Goal: Find contact information: Find contact information

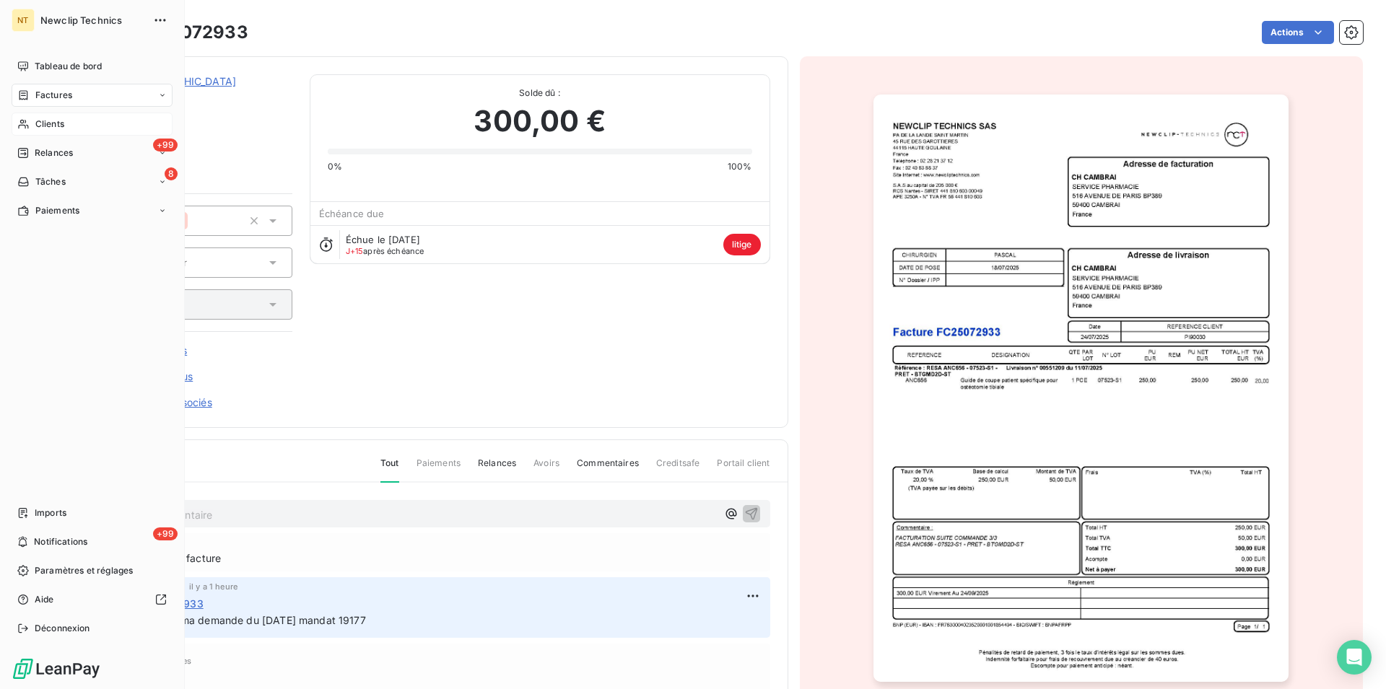
click at [40, 126] on span "Clients" at bounding box center [49, 124] width 29 height 13
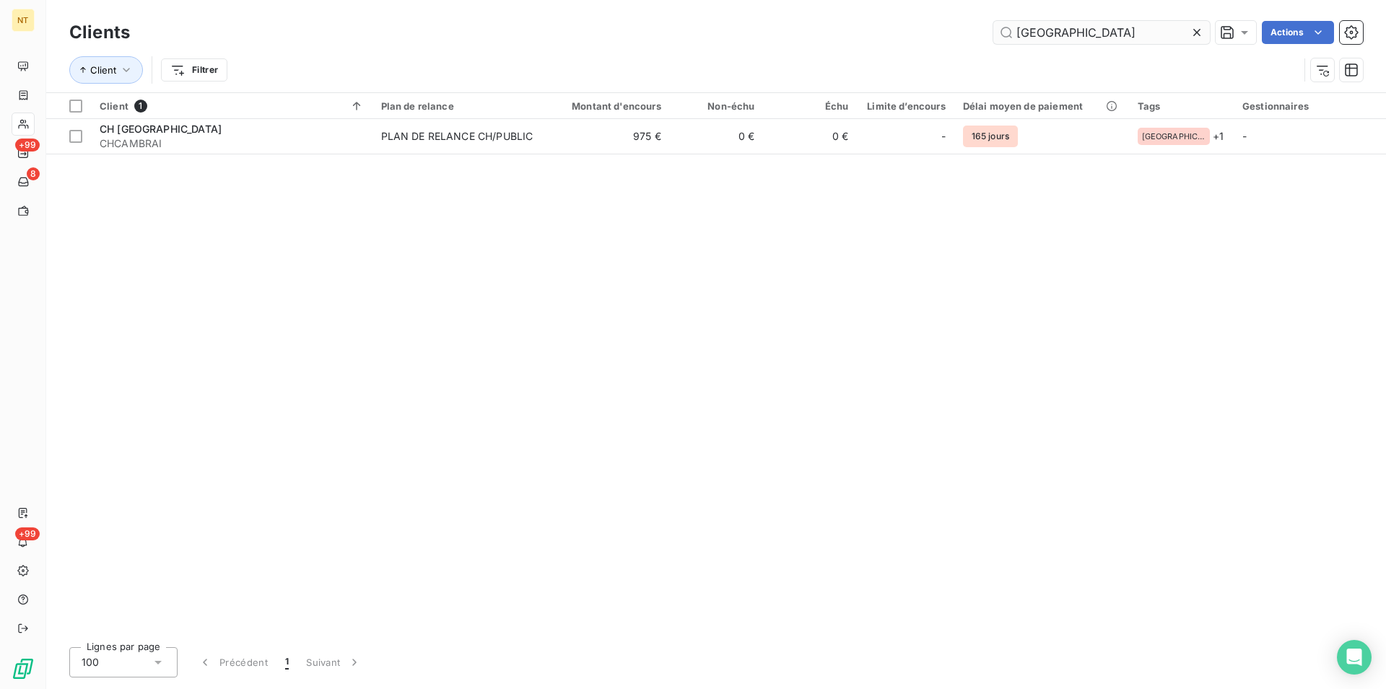
drag, startPoint x: 1077, startPoint y: 26, endPoint x: 1000, endPoint y: 40, distance: 78.5
click at [1000, 40] on input "[GEOGRAPHIC_DATA]" at bounding box center [1101, 32] width 217 height 23
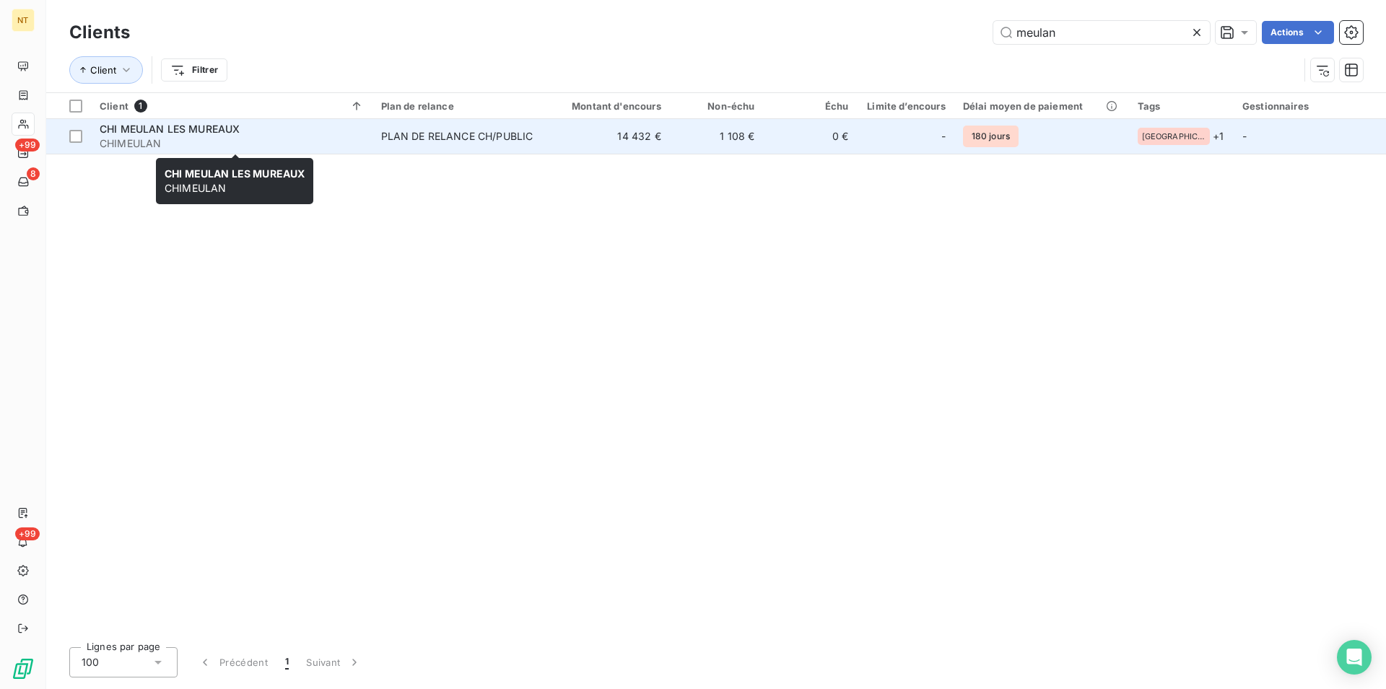
type input "meulan"
click at [167, 135] on span "CHI MEULAN LES MUREAUX" at bounding box center [170, 129] width 140 height 12
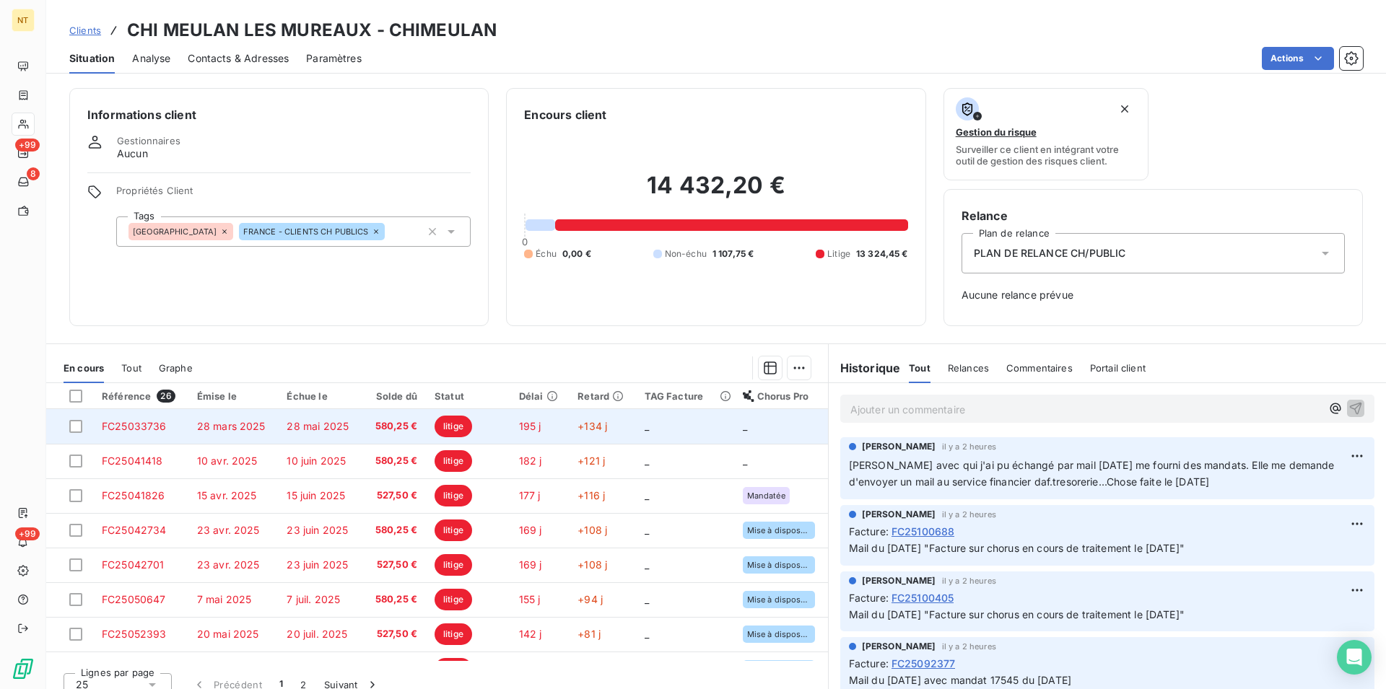
click at [129, 430] on span "FC25033736" at bounding box center [134, 426] width 65 height 12
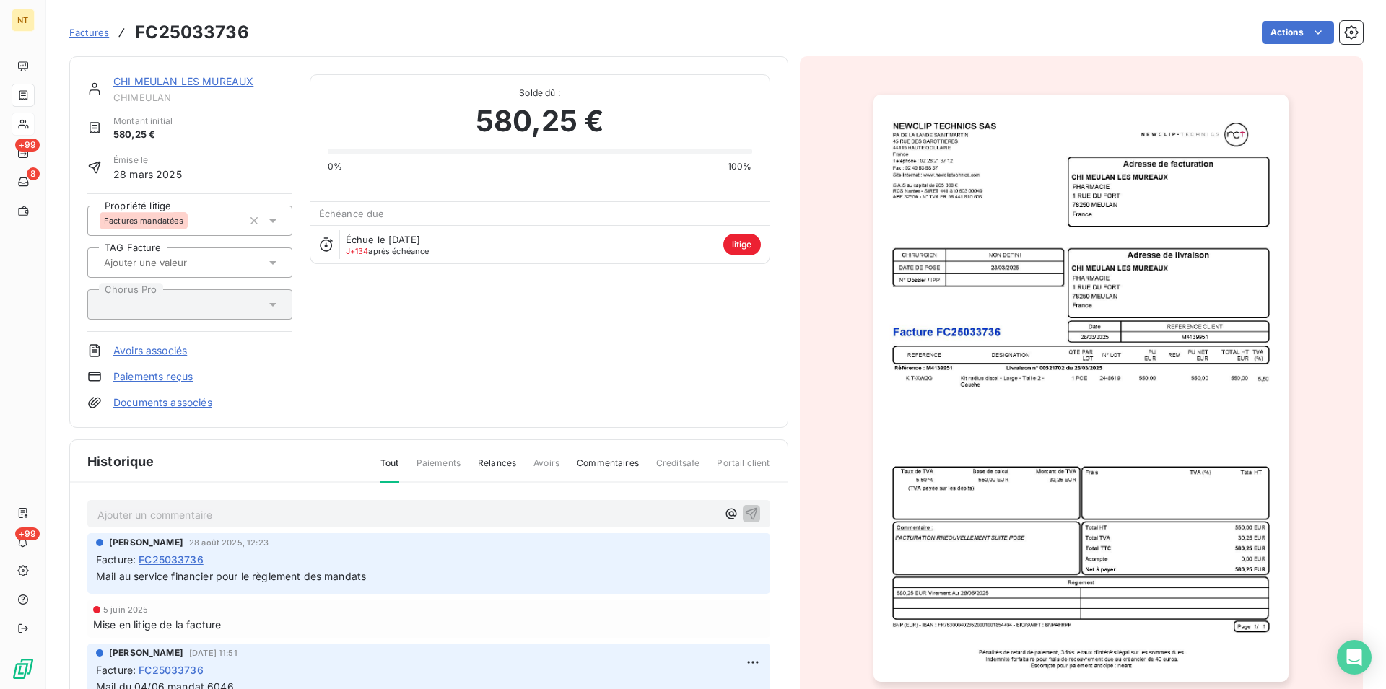
click at [102, 512] on p "Ajouter un commentaire ﻿" at bounding box center [406, 515] width 619 height 18
click at [510, 515] on p "Suite à ma demande par mail au service financier le [DATE] retour de leur part "" at bounding box center [406, 514] width 619 height 17
click at [406, 515] on span "Suite à ma demande par mail au service financier le [DATE] retour de leur part …" at bounding box center [366, 514] width 539 height 12
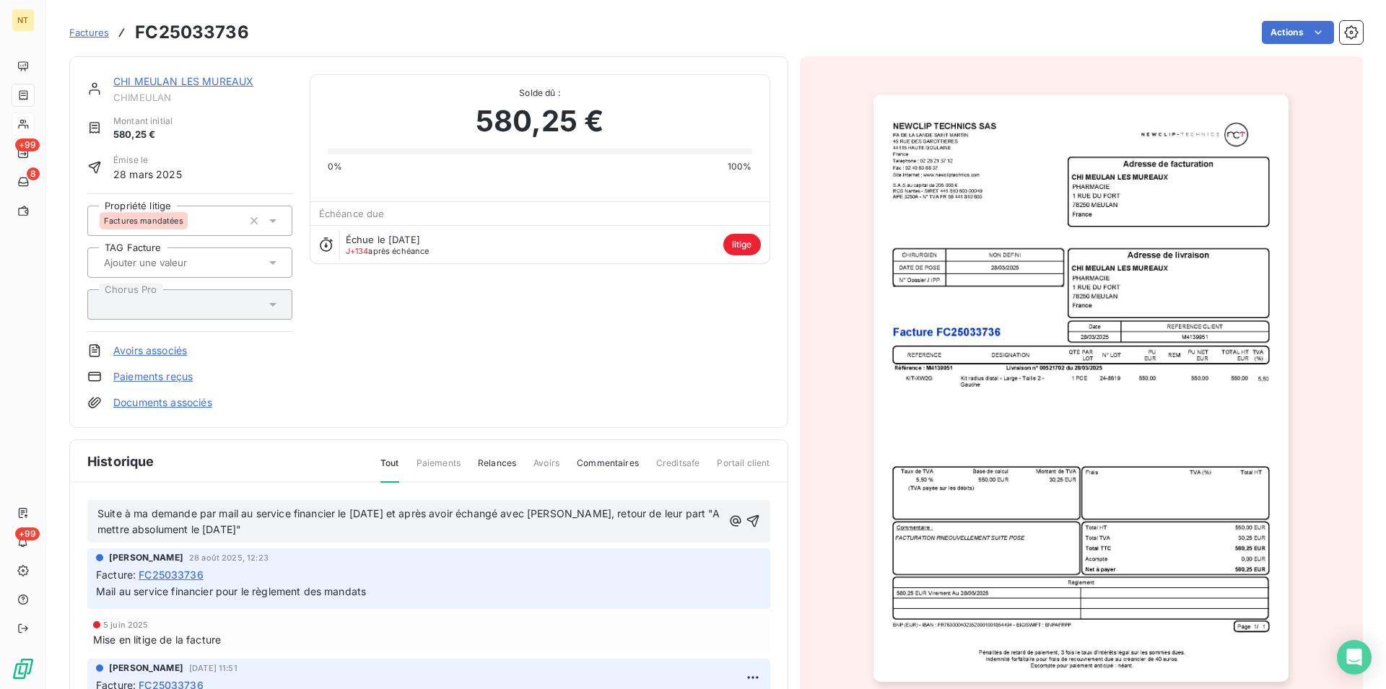
drag, startPoint x: 94, startPoint y: 505, endPoint x: 363, endPoint y: 548, distance: 272.6
click at [363, 548] on div "Suite à ma demande par mail au service financier le [DATE] et après avoir échan…" at bounding box center [429, 650] width 718 height 334
copy span "Suite à ma demande par mail au service financier le [DATE] et après avoir échan…"
click at [747, 521] on icon "button" at bounding box center [753, 521] width 12 height 12
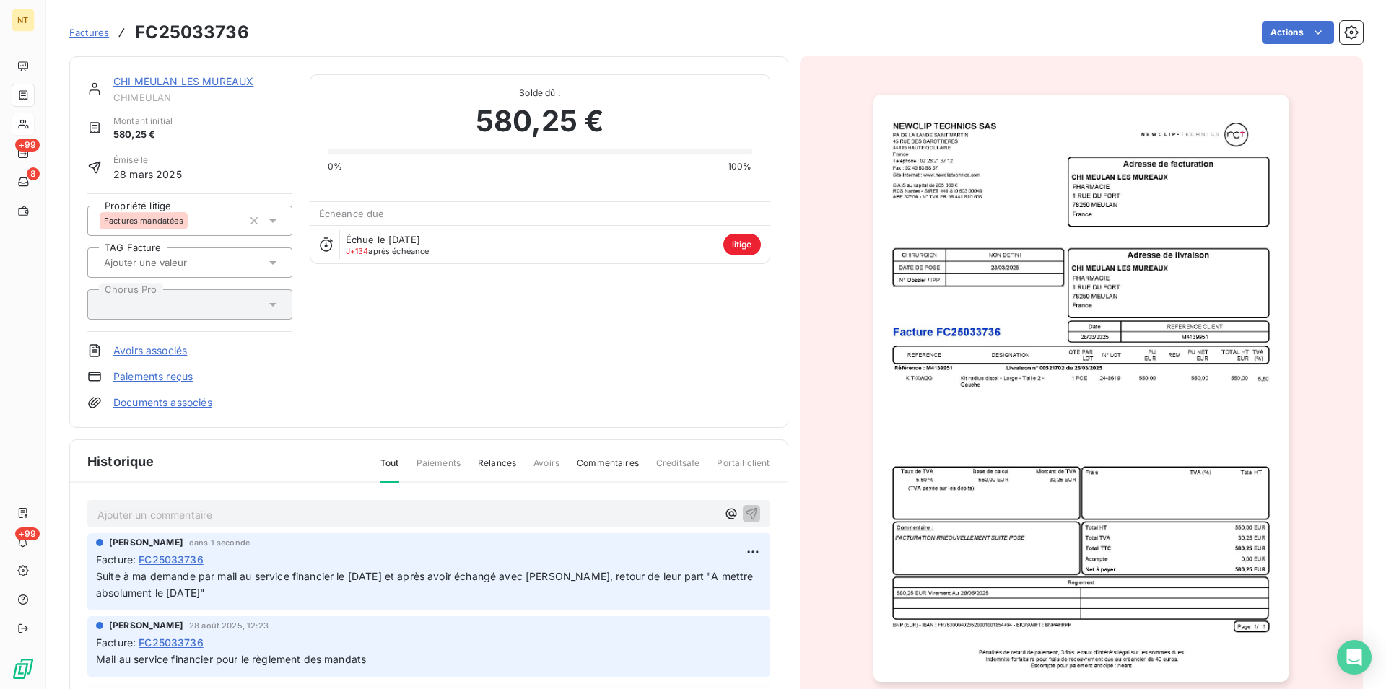
click at [167, 86] on link "CHI MEULAN LES MUREAUX" at bounding box center [183, 81] width 140 height 12
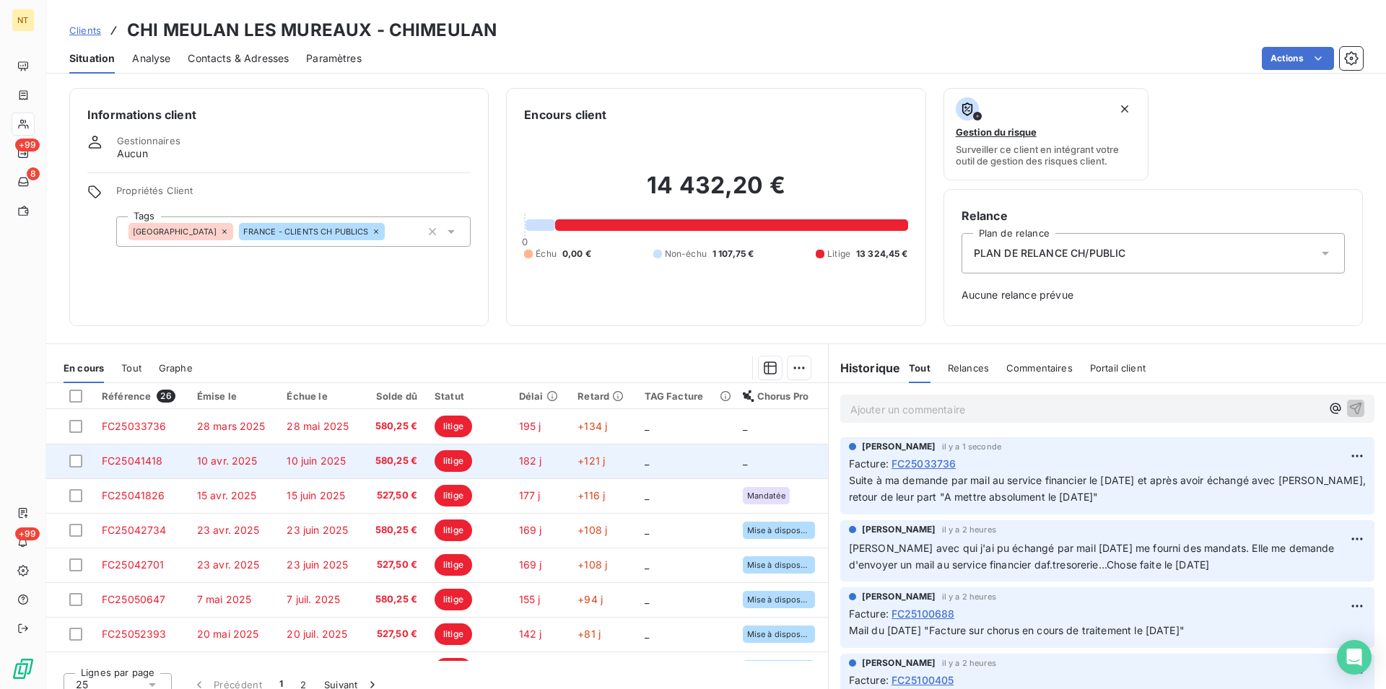
click at [115, 461] on span "FC25041418" at bounding box center [132, 461] width 61 height 12
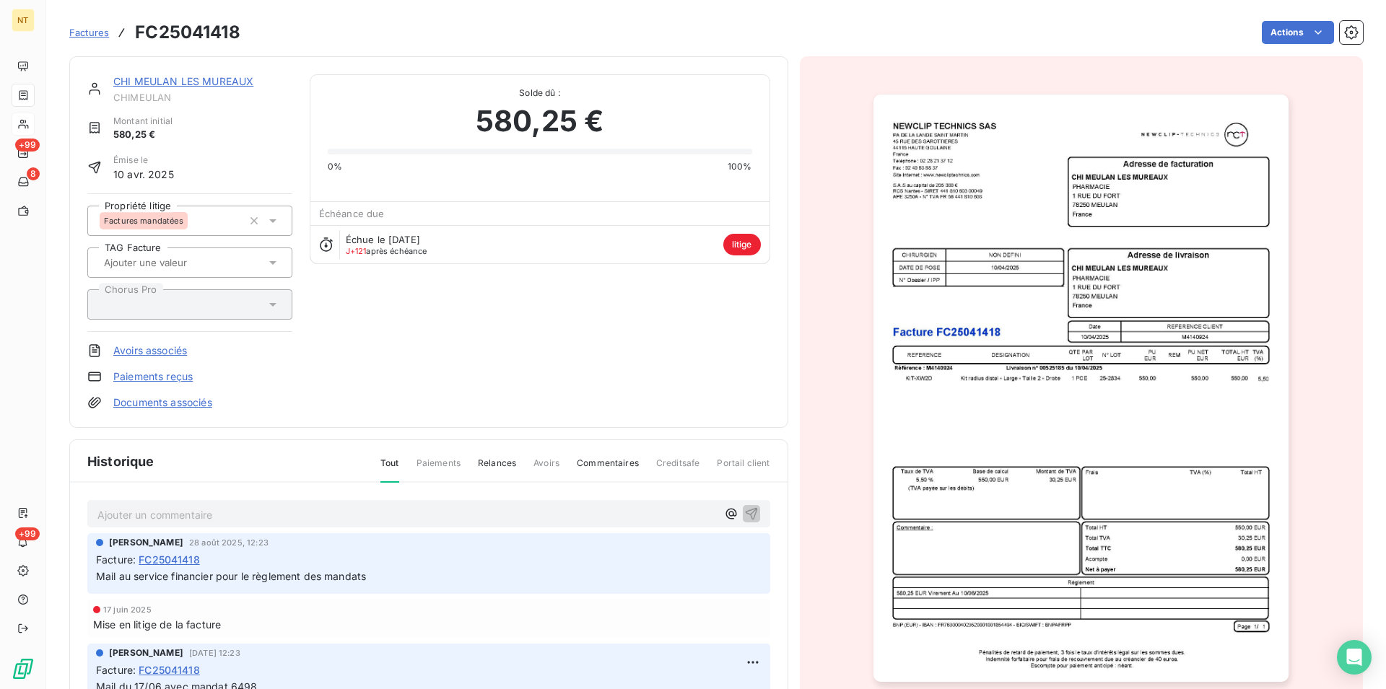
click at [139, 512] on p "Ajouter un commentaire ﻿" at bounding box center [406, 515] width 619 height 18
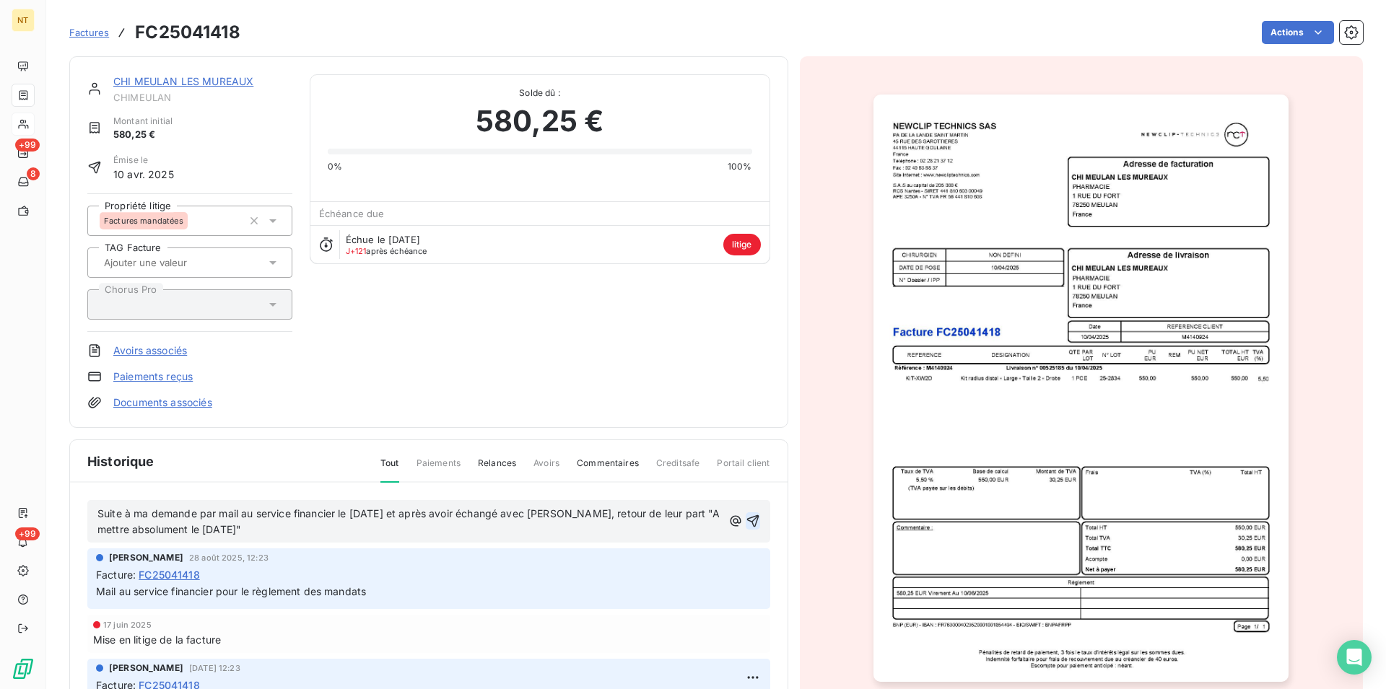
click at [746, 516] on icon "button" at bounding box center [753, 521] width 14 height 14
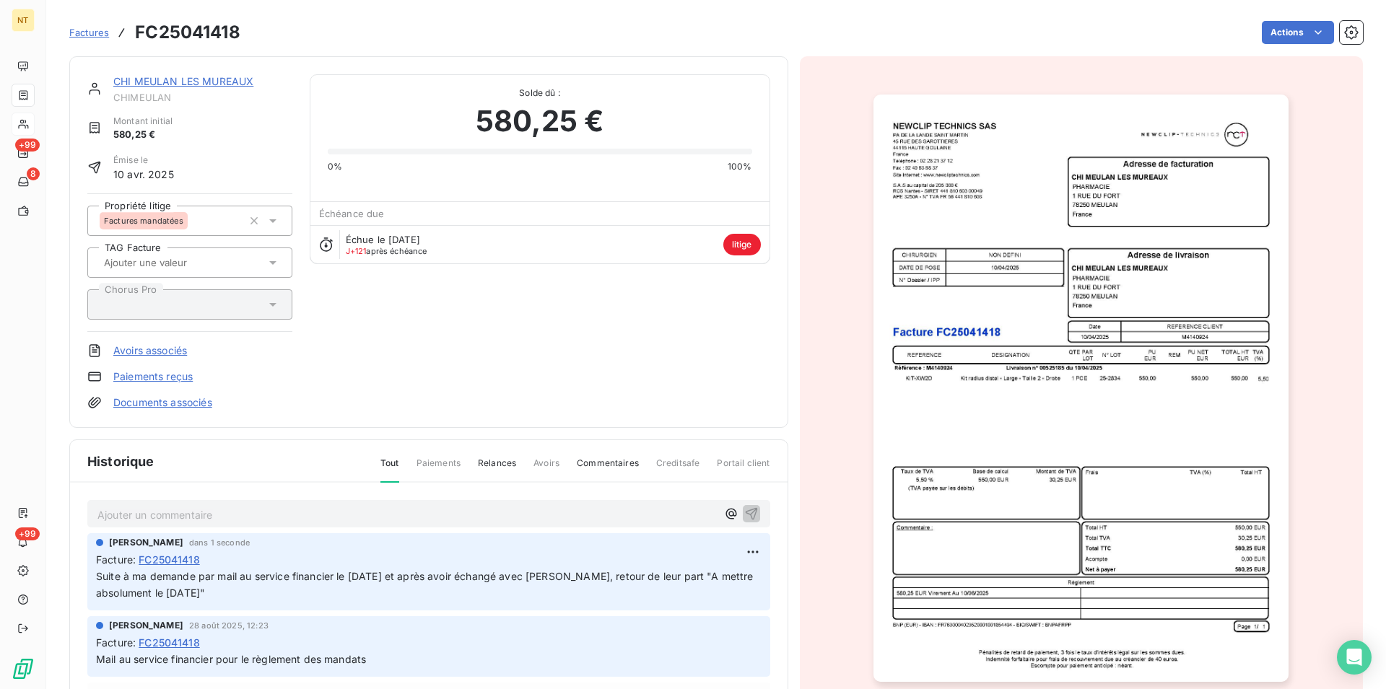
click at [171, 83] on link "CHI MEULAN LES MUREAUX" at bounding box center [183, 81] width 140 height 12
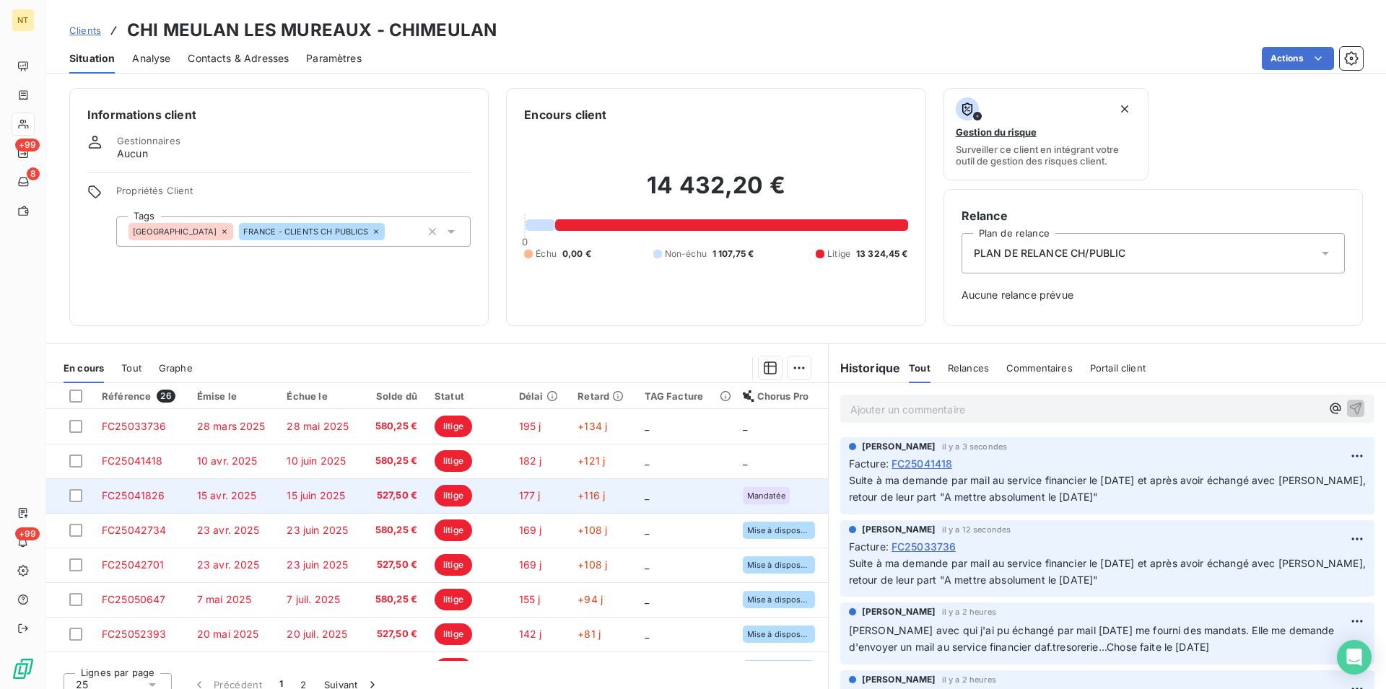
click at [130, 492] on span "FC25041826" at bounding box center [134, 496] width 64 height 12
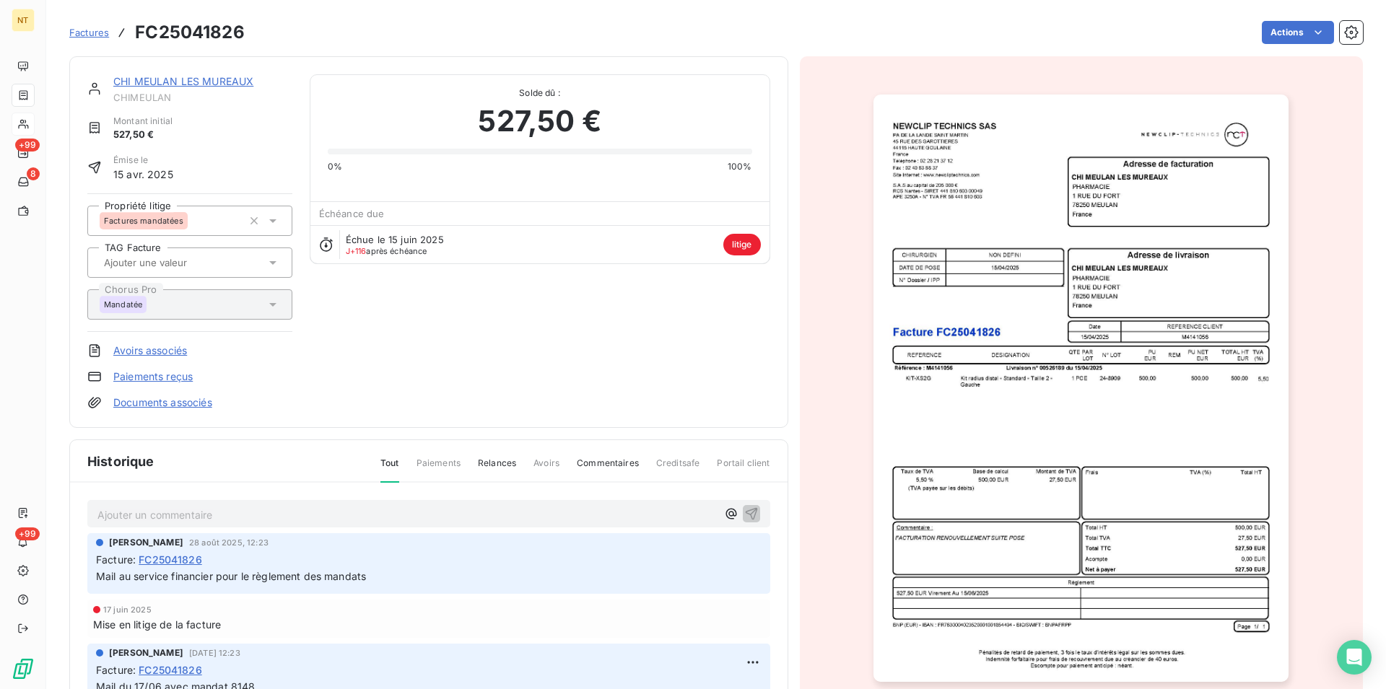
click at [152, 508] on p "Ajouter un commentaire ﻿" at bounding box center [406, 515] width 619 height 18
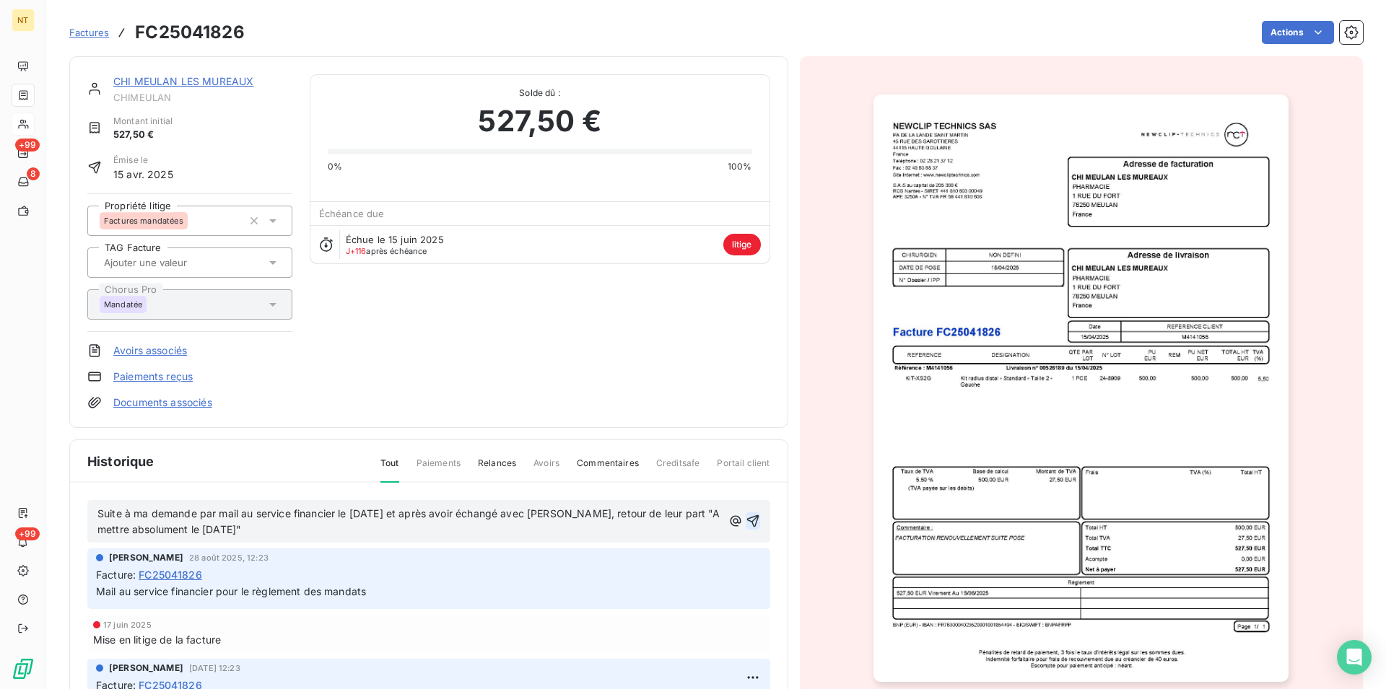
click at [746, 515] on icon "button" at bounding box center [753, 521] width 14 height 14
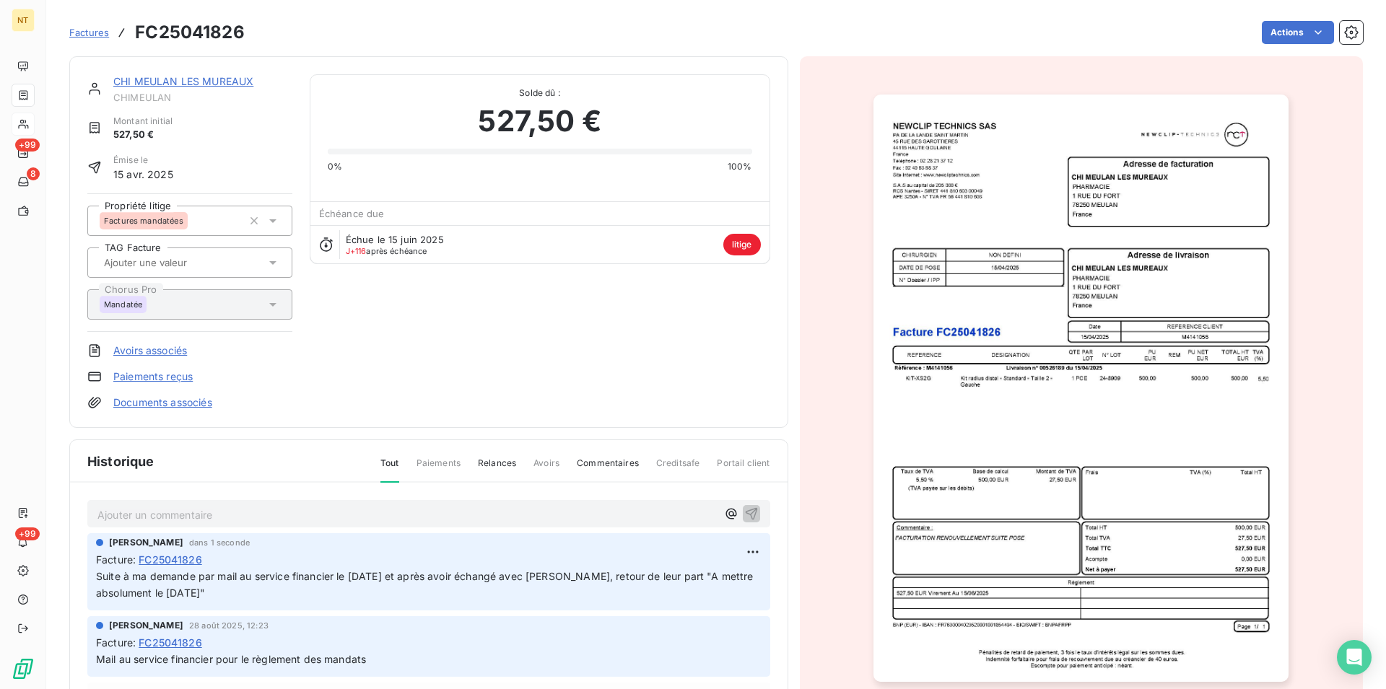
click at [185, 79] on link "CHI MEULAN LES MUREAUX" at bounding box center [183, 81] width 140 height 12
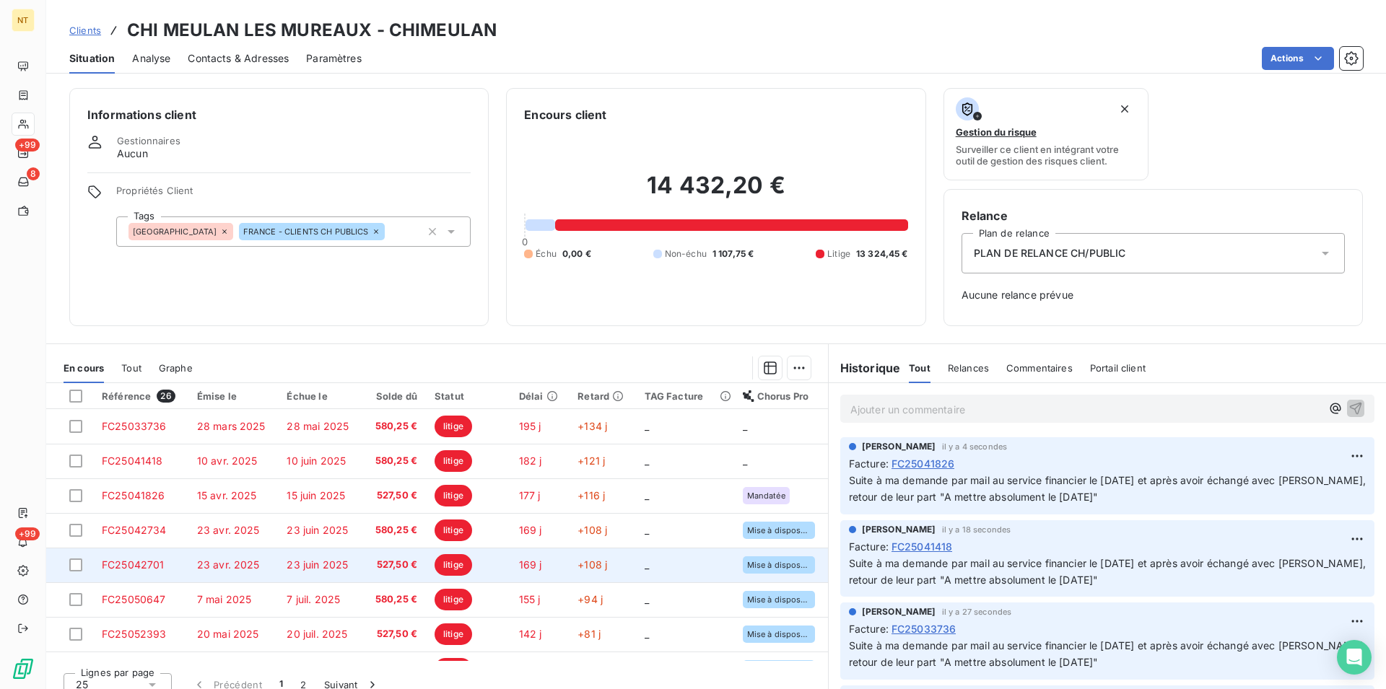
click at [153, 565] on span "FC25042701" at bounding box center [133, 565] width 63 height 12
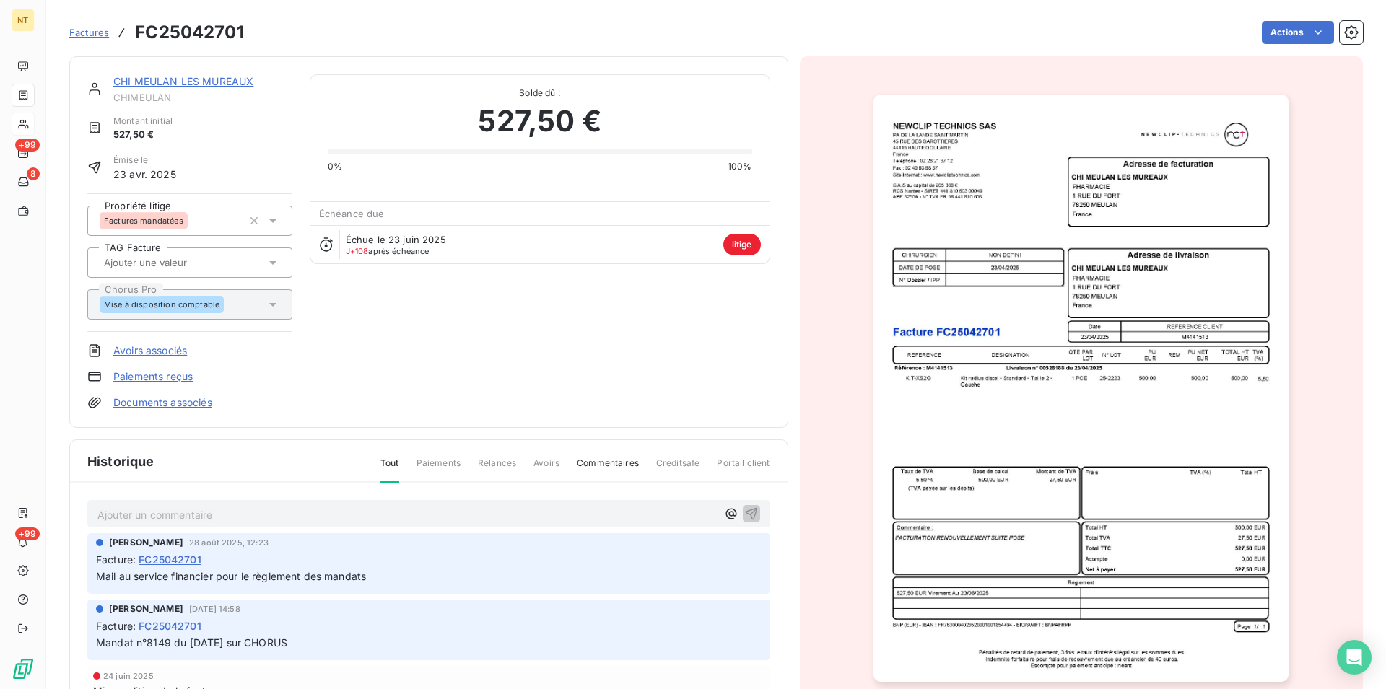
click at [134, 511] on p "Ajouter un commentaire ﻿" at bounding box center [406, 515] width 619 height 18
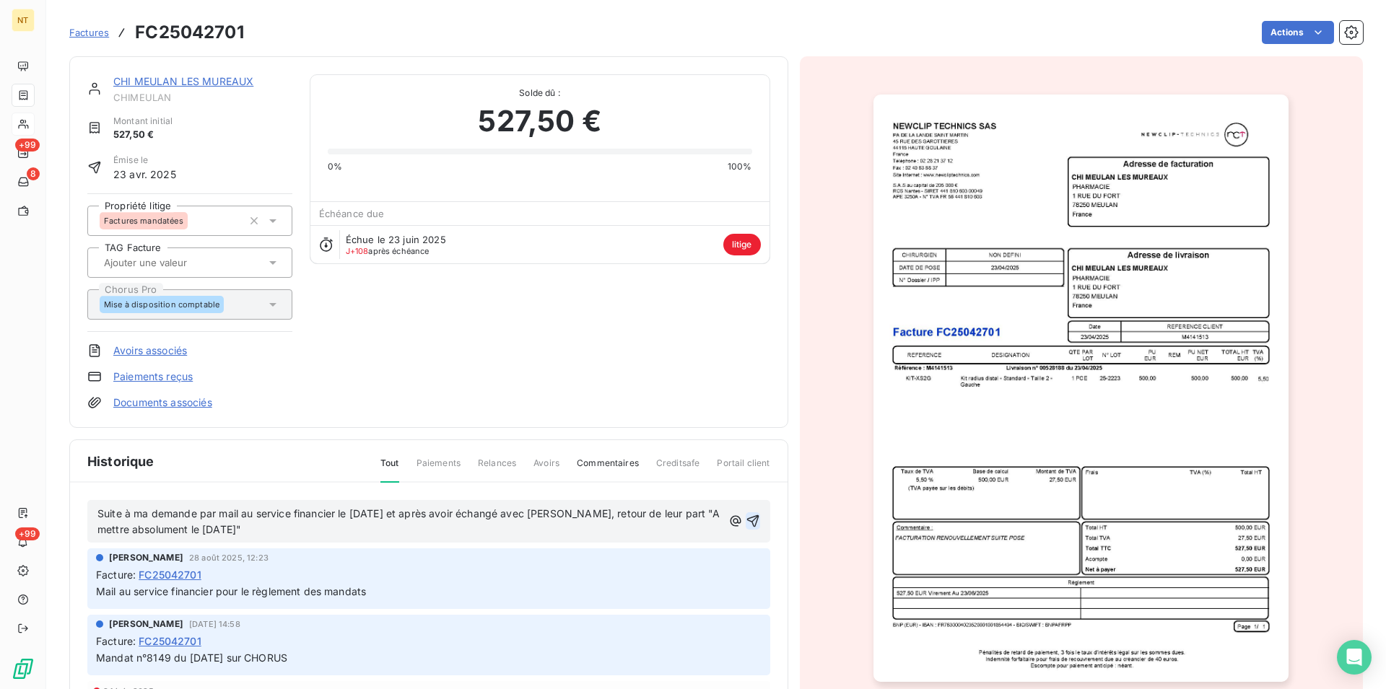
click at [747, 521] on icon "button" at bounding box center [753, 521] width 12 height 12
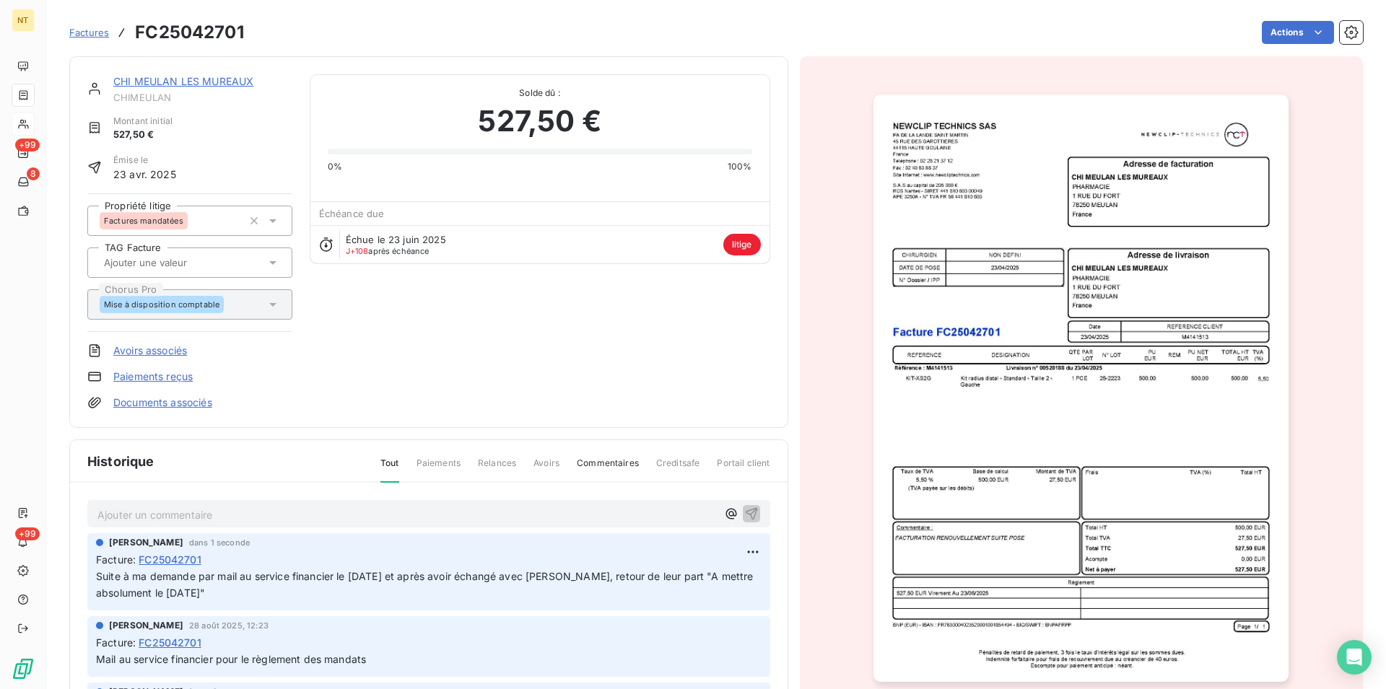
click at [190, 80] on link "CHI MEULAN LES MUREAUX" at bounding box center [183, 81] width 140 height 12
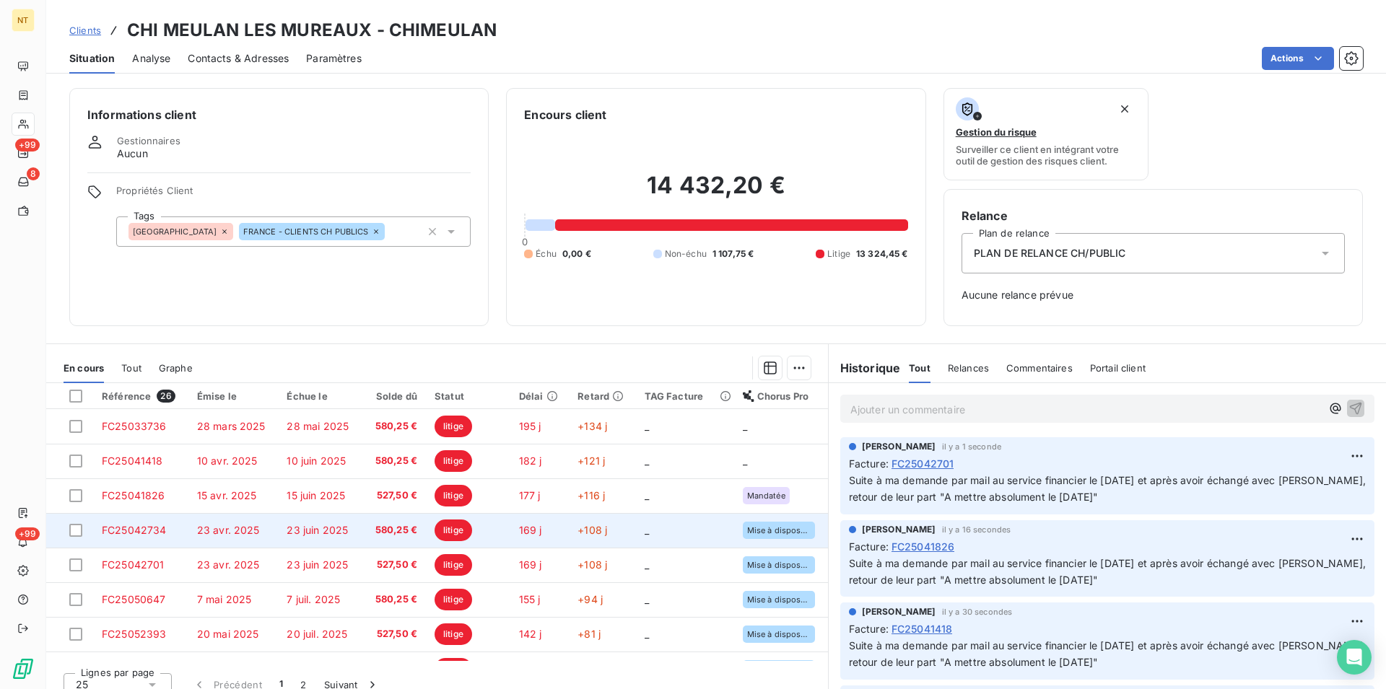
click at [167, 533] on td "FC25042734" at bounding box center [140, 530] width 95 height 35
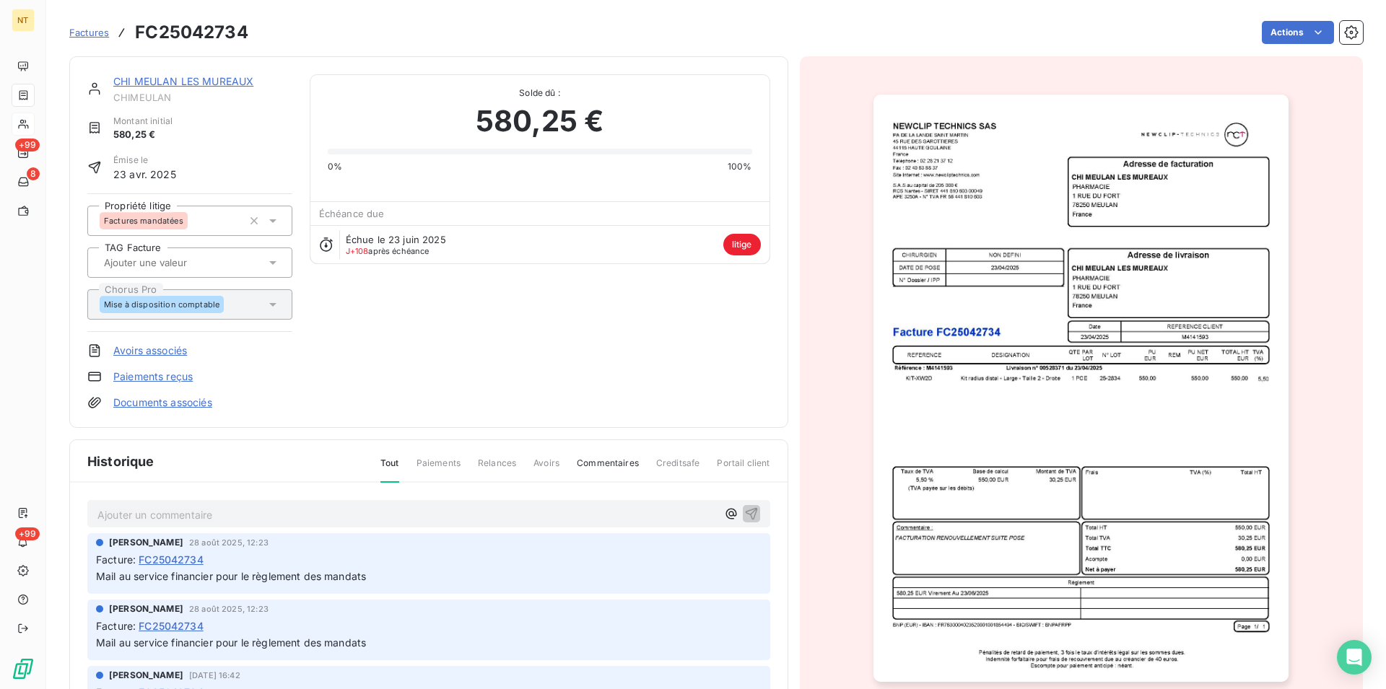
click at [134, 514] on p "Ajouter un commentaire ﻿" at bounding box center [406, 515] width 619 height 18
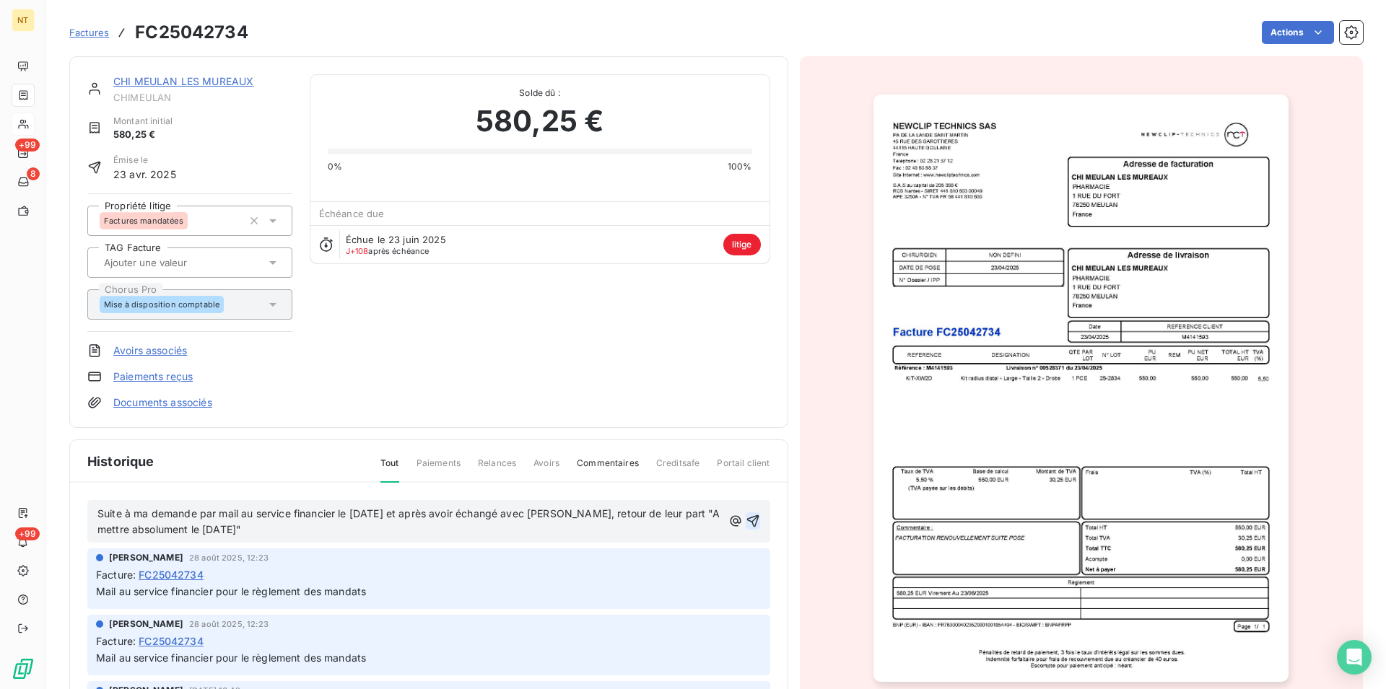
click at [746, 516] on icon "button" at bounding box center [753, 521] width 14 height 14
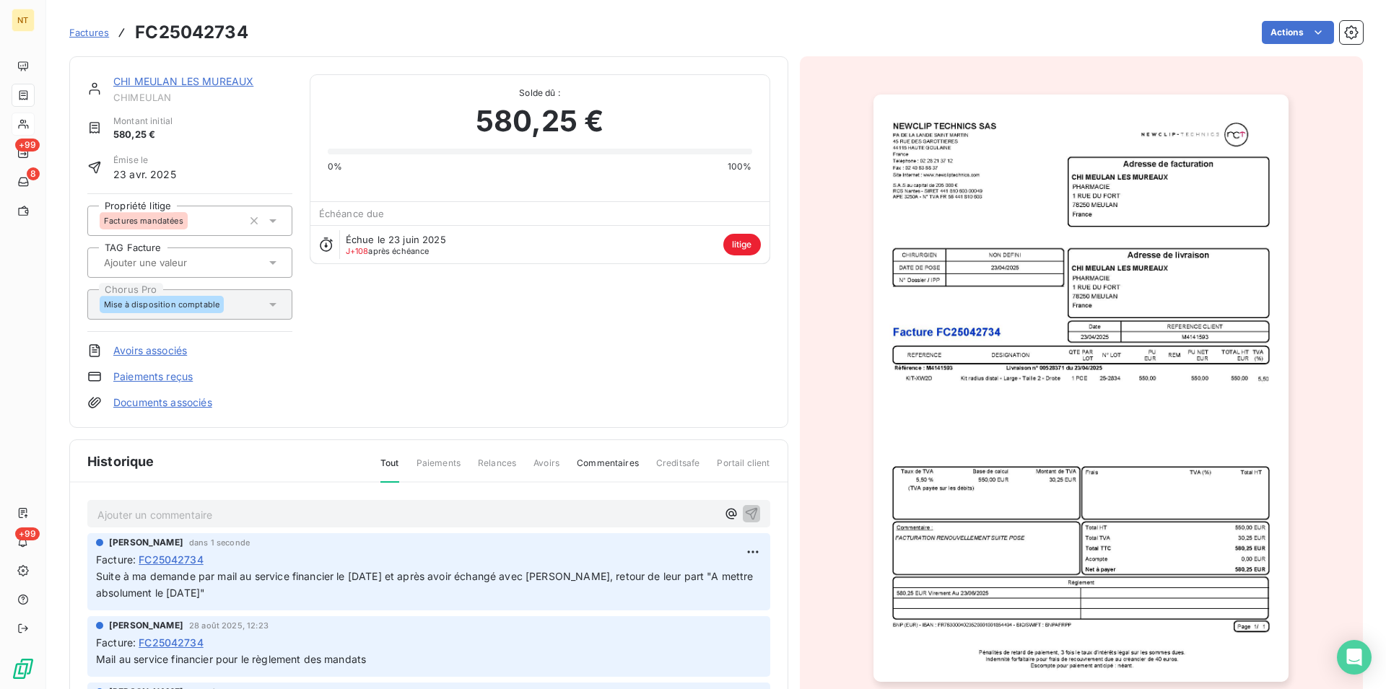
click at [155, 85] on link "CHI MEULAN LES MUREAUX" at bounding box center [183, 81] width 140 height 12
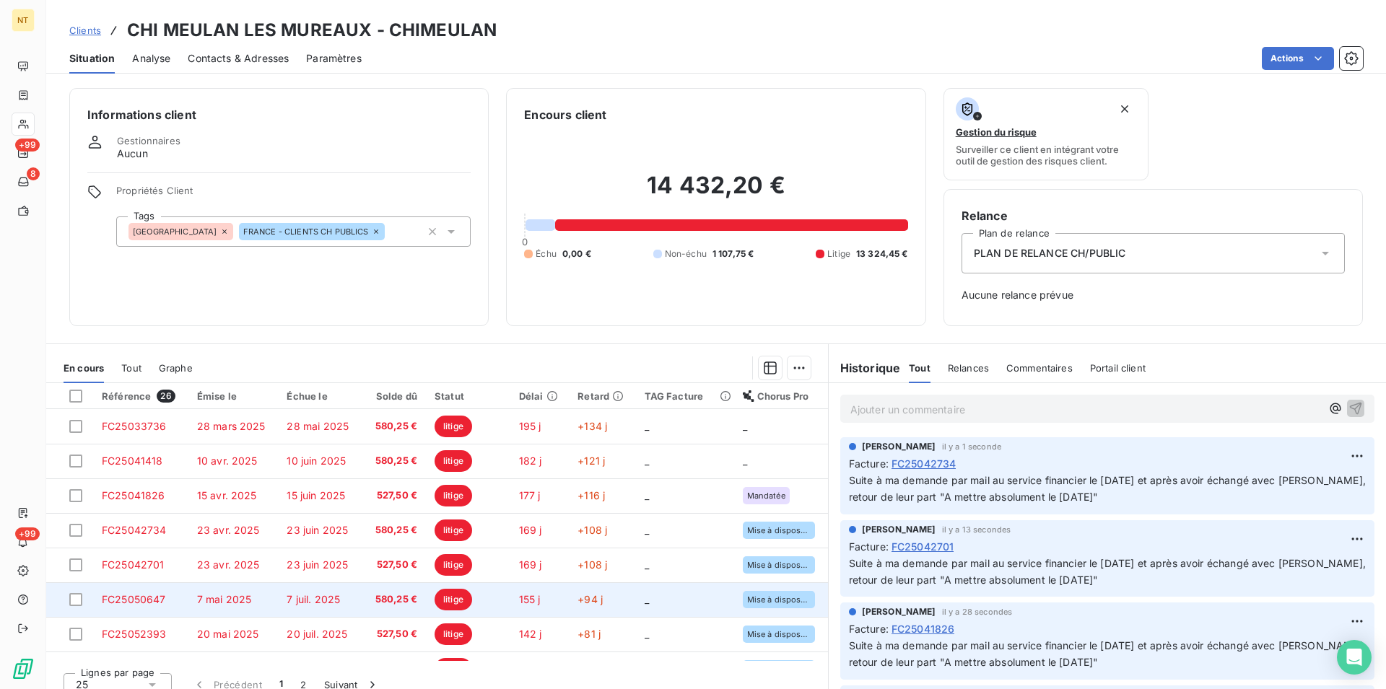
click at [158, 601] on span "FC25050647" at bounding box center [134, 599] width 64 height 12
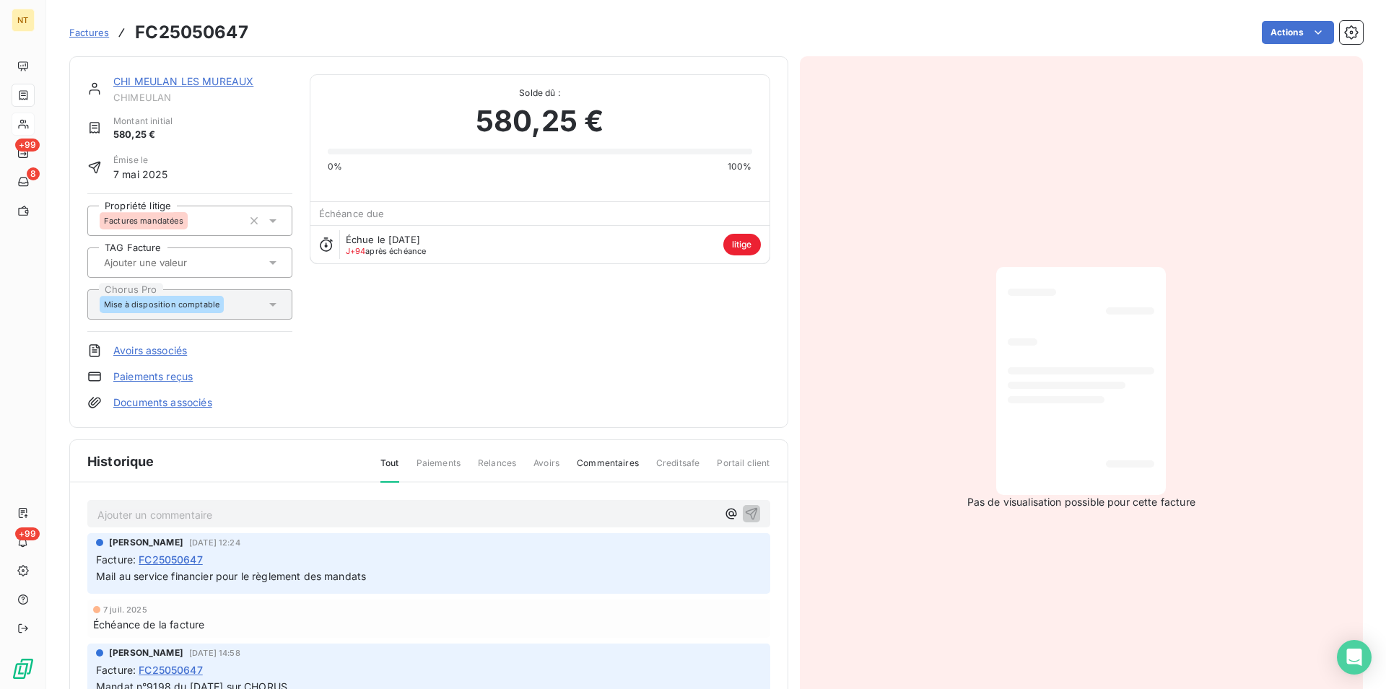
click at [144, 514] on p "Ajouter un commentaire ﻿" at bounding box center [406, 515] width 619 height 18
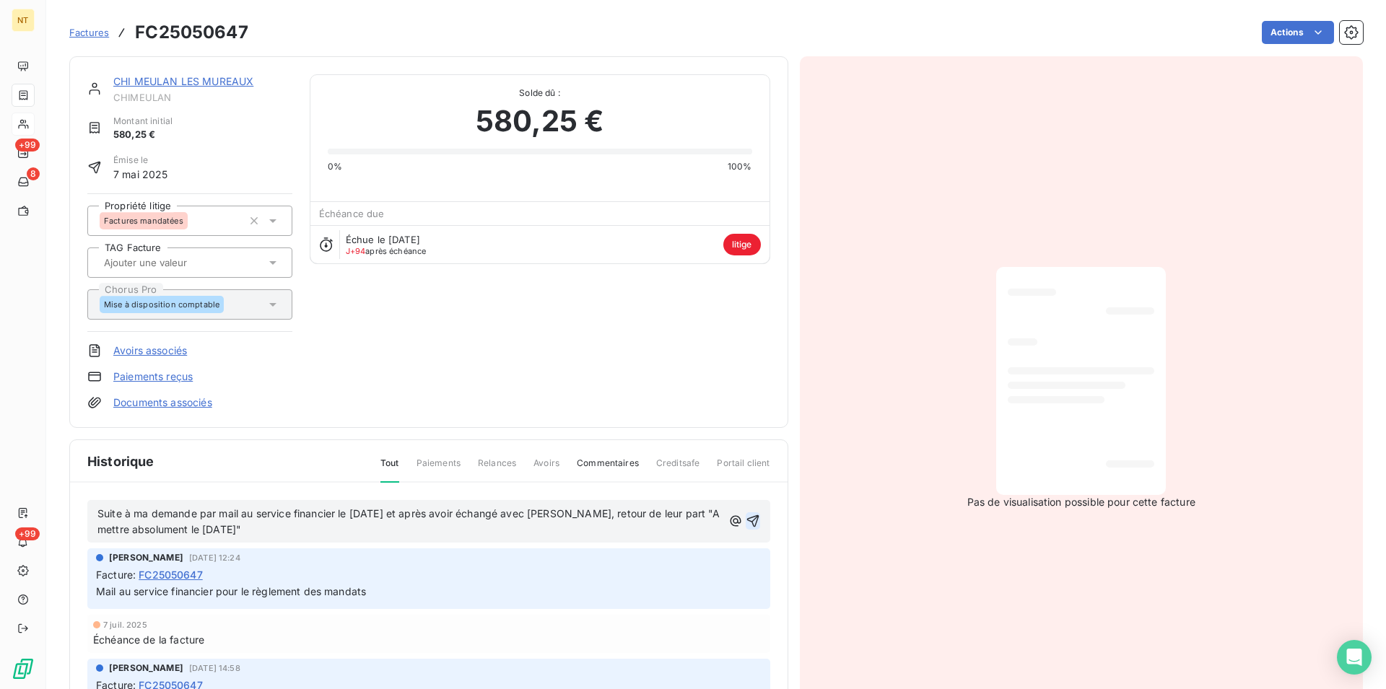
click at [747, 523] on icon "button" at bounding box center [753, 521] width 12 height 12
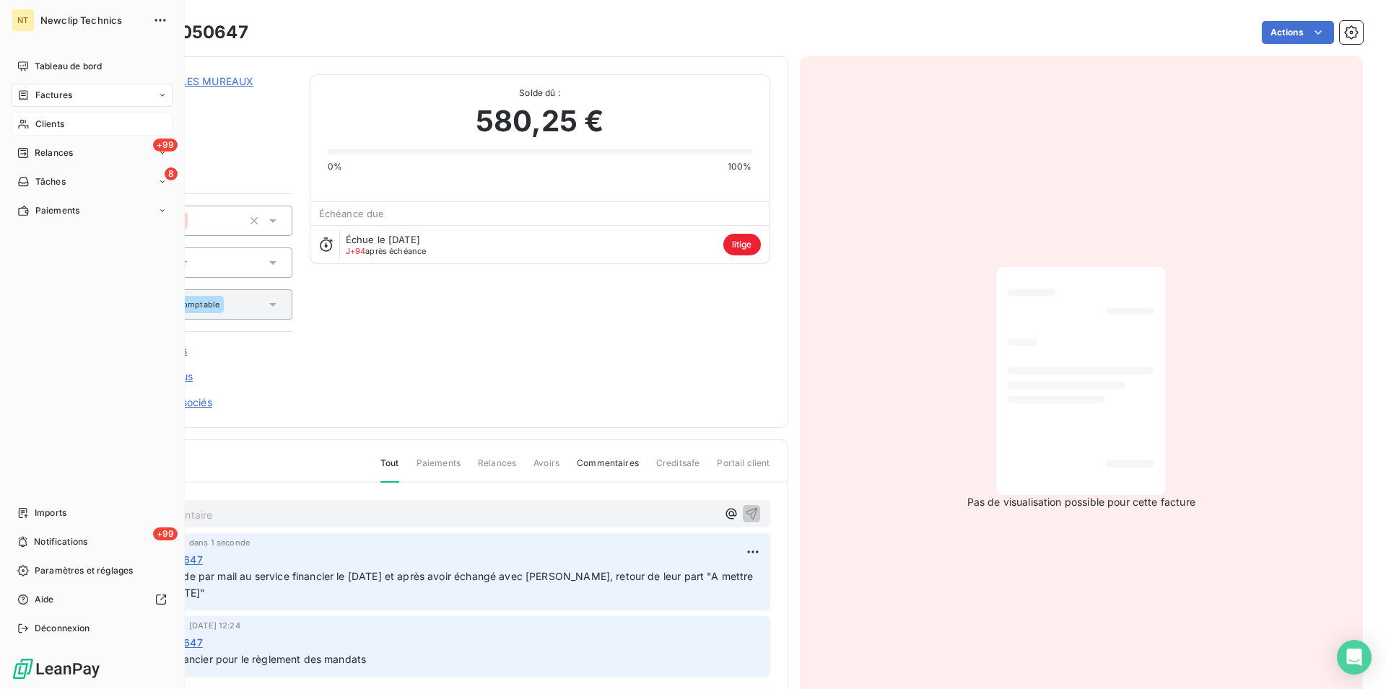
click at [48, 126] on span "Clients" at bounding box center [49, 124] width 29 height 13
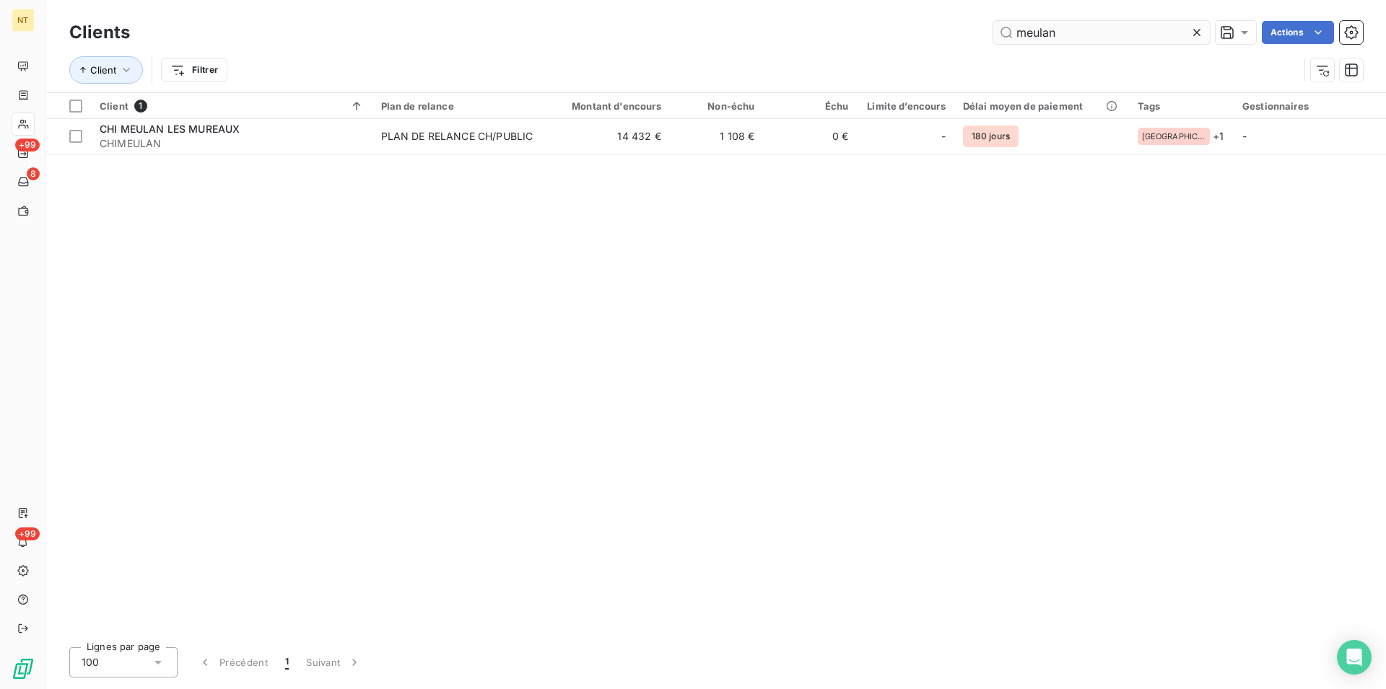
drag, startPoint x: 1080, startPoint y: 22, endPoint x: 986, endPoint y: 36, distance: 95.6
click at [993, 36] on input "meulan" at bounding box center [1101, 32] width 217 height 23
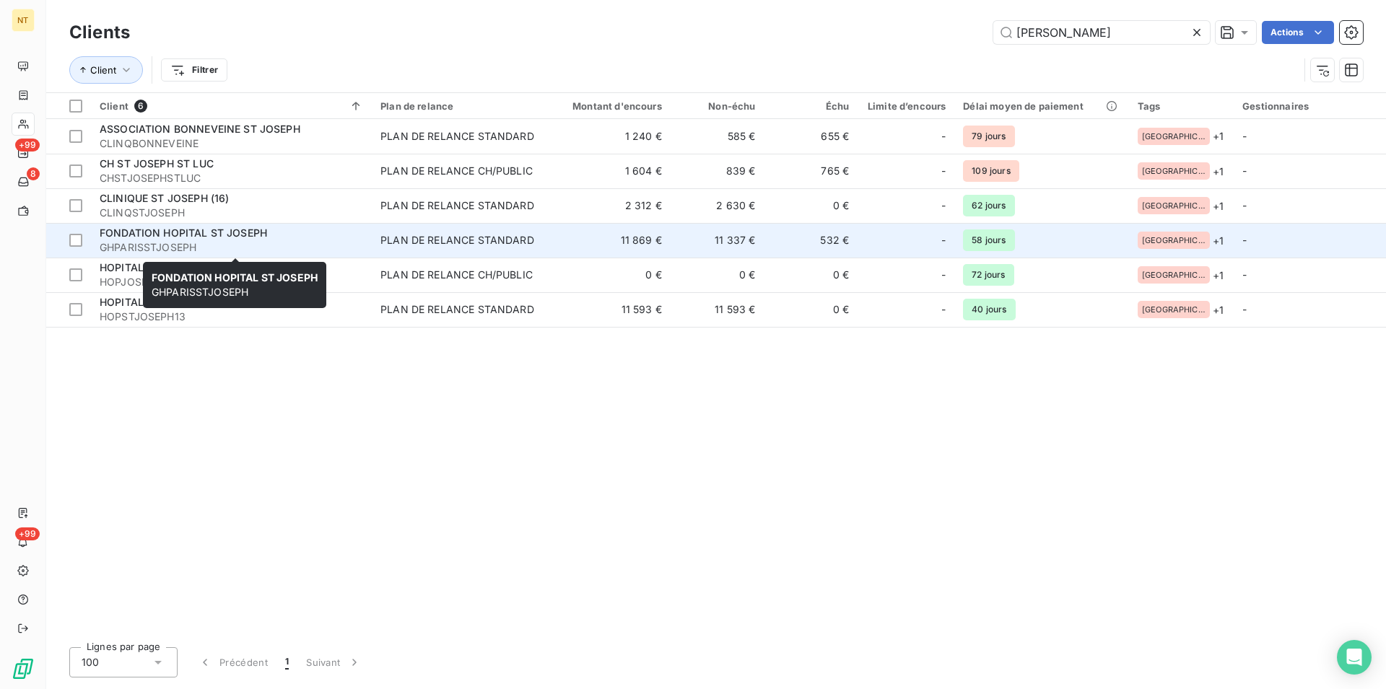
type input "[PERSON_NAME]"
click at [150, 230] on span "FONDATION HOPITAL ST JOSEPH" at bounding box center [183, 233] width 167 height 12
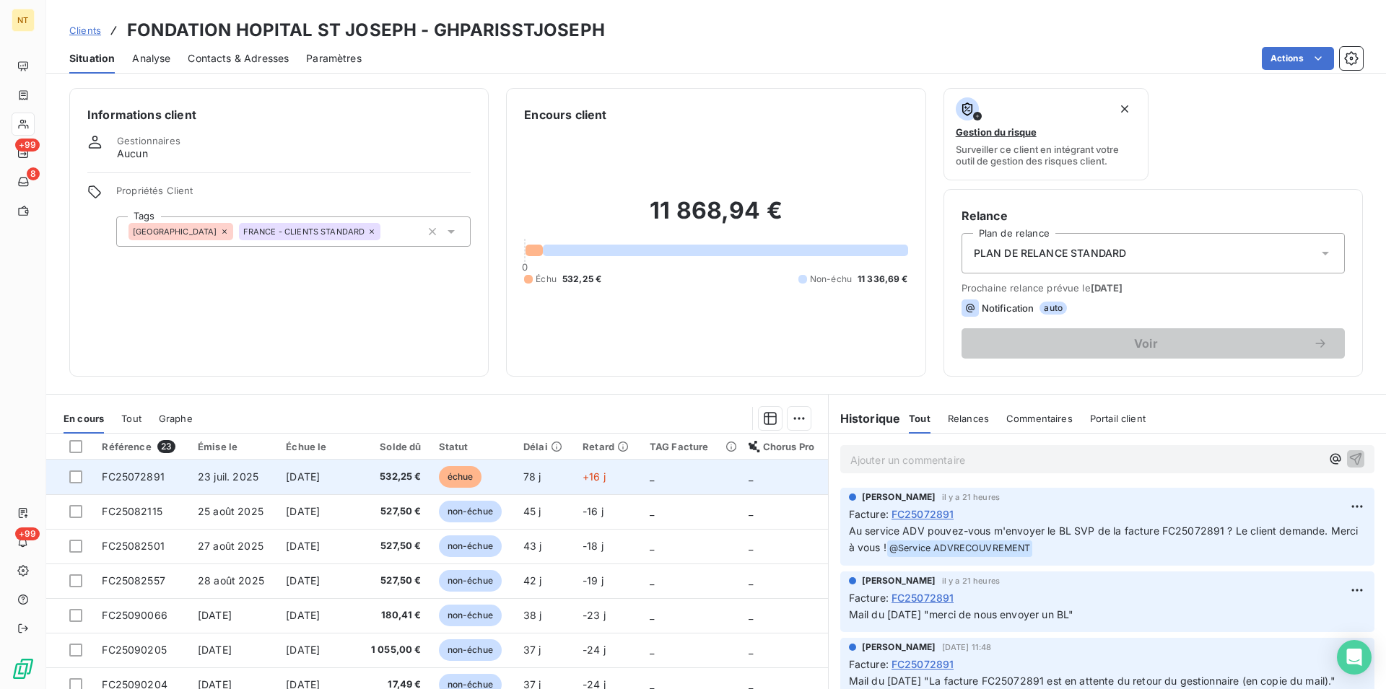
click at [198, 475] on span "23 juil. 2025" at bounding box center [228, 477] width 61 height 12
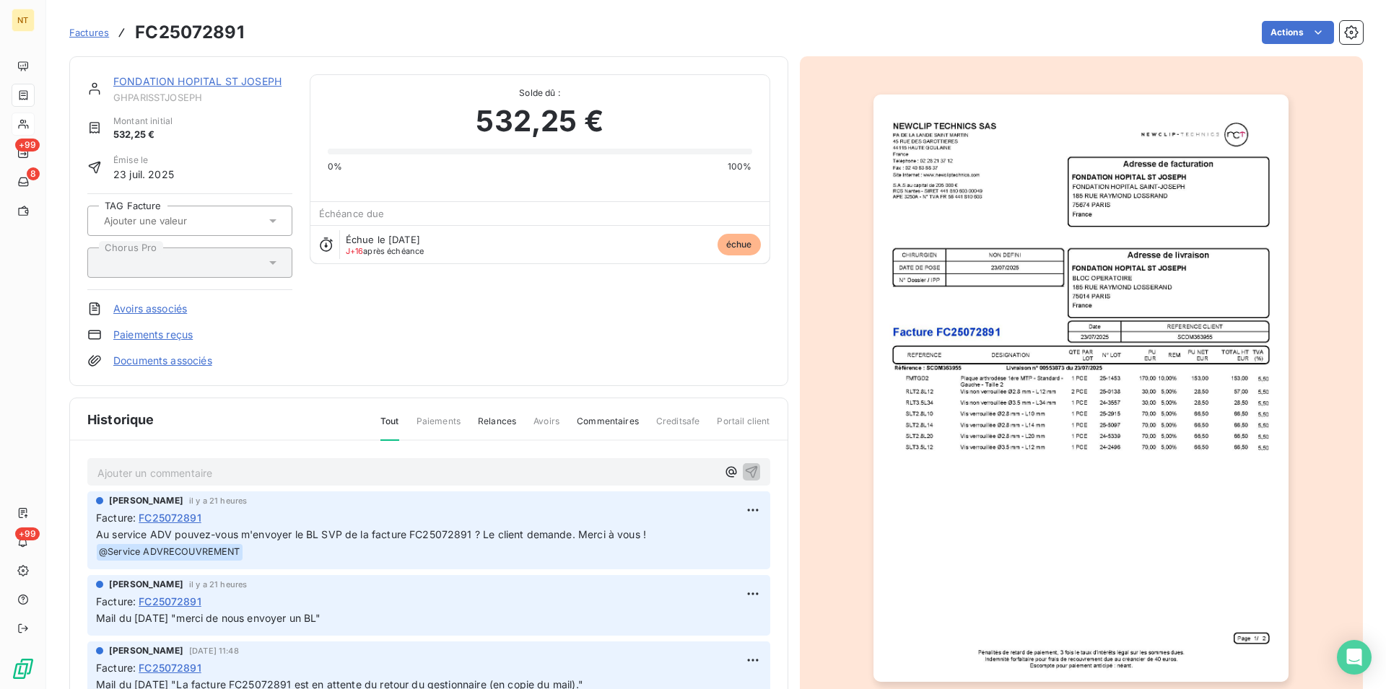
click at [1030, 445] on img "button" at bounding box center [1081, 389] width 415 height 588
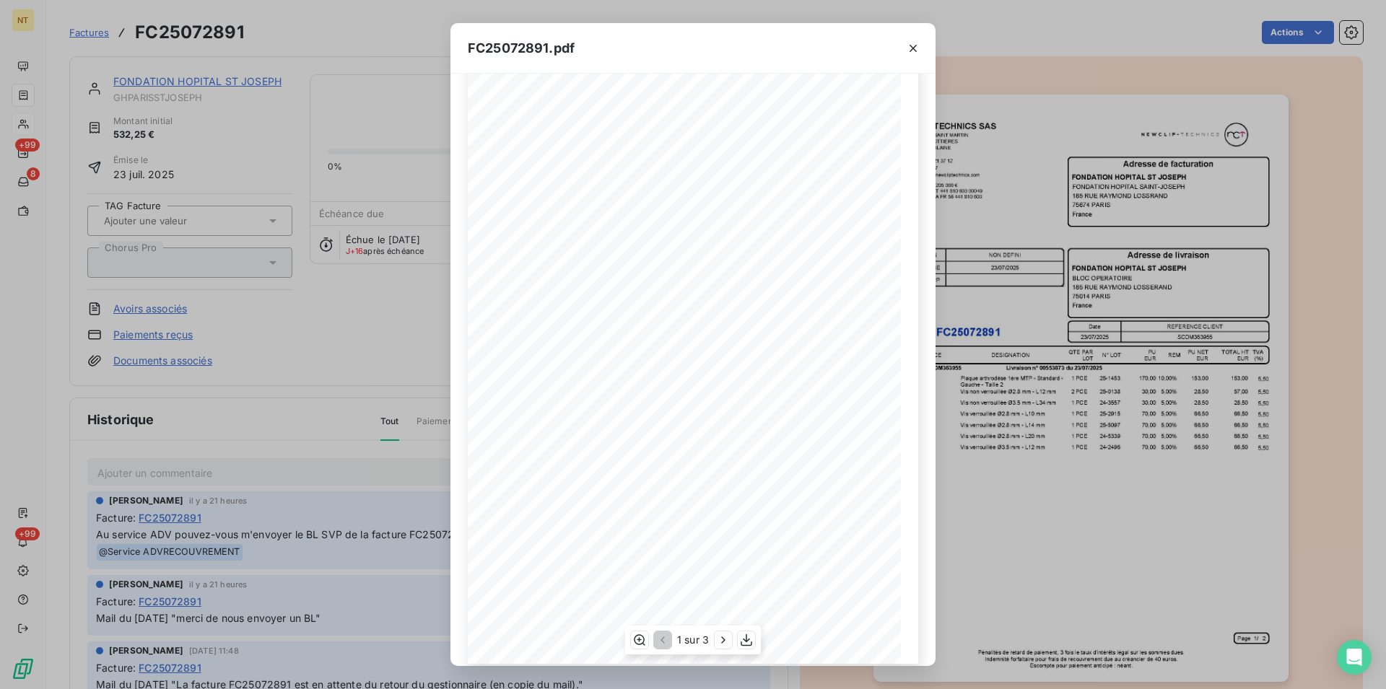
scroll to position [55, 0]
click at [726, 642] on icon "button" at bounding box center [723, 640] width 14 height 14
click at [726, 642] on icon "button" at bounding box center [725, 640] width 14 height 14
click at [661, 640] on icon "button" at bounding box center [662, 640] width 4 height 7
click at [665, 643] on icon "button" at bounding box center [661, 640] width 14 height 14
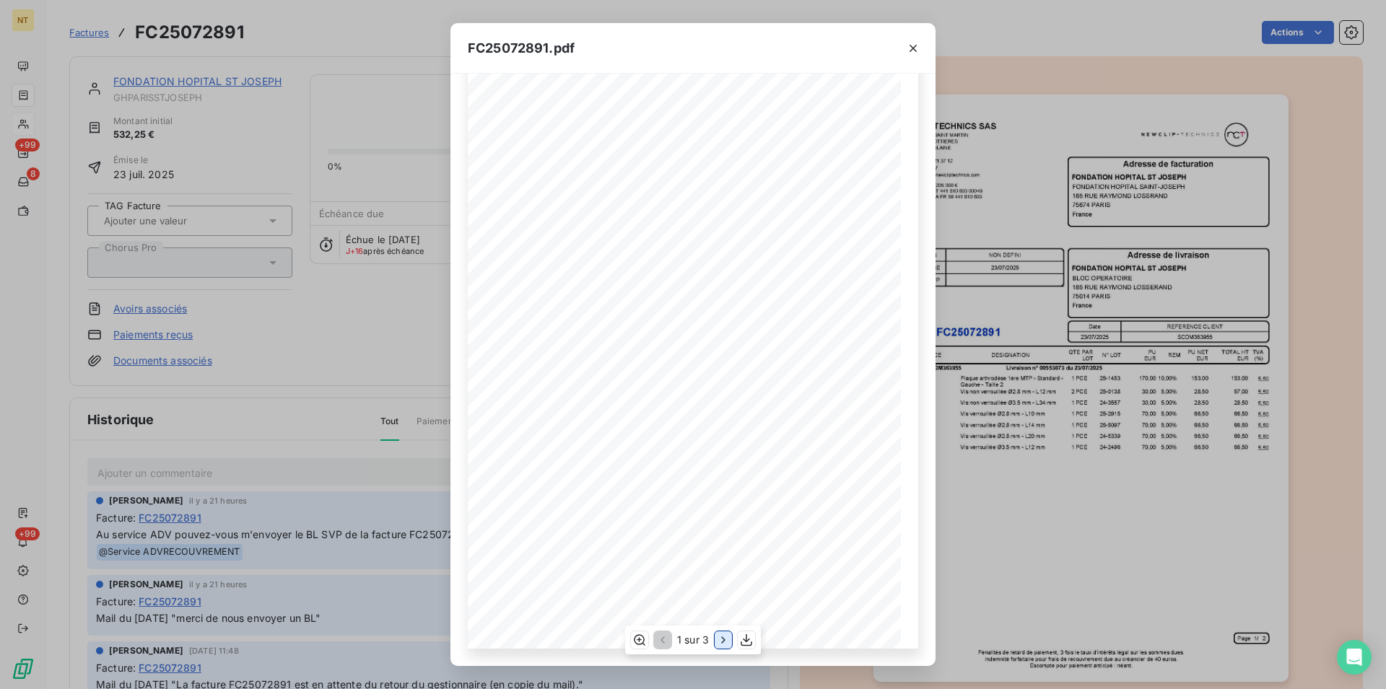
click at [725, 642] on icon "button" at bounding box center [723, 640] width 14 height 14
click at [656, 639] on icon "button" at bounding box center [661, 640] width 14 height 14
click at [913, 52] on icon "button" at bounding box center [913, 48] width 14 height 14
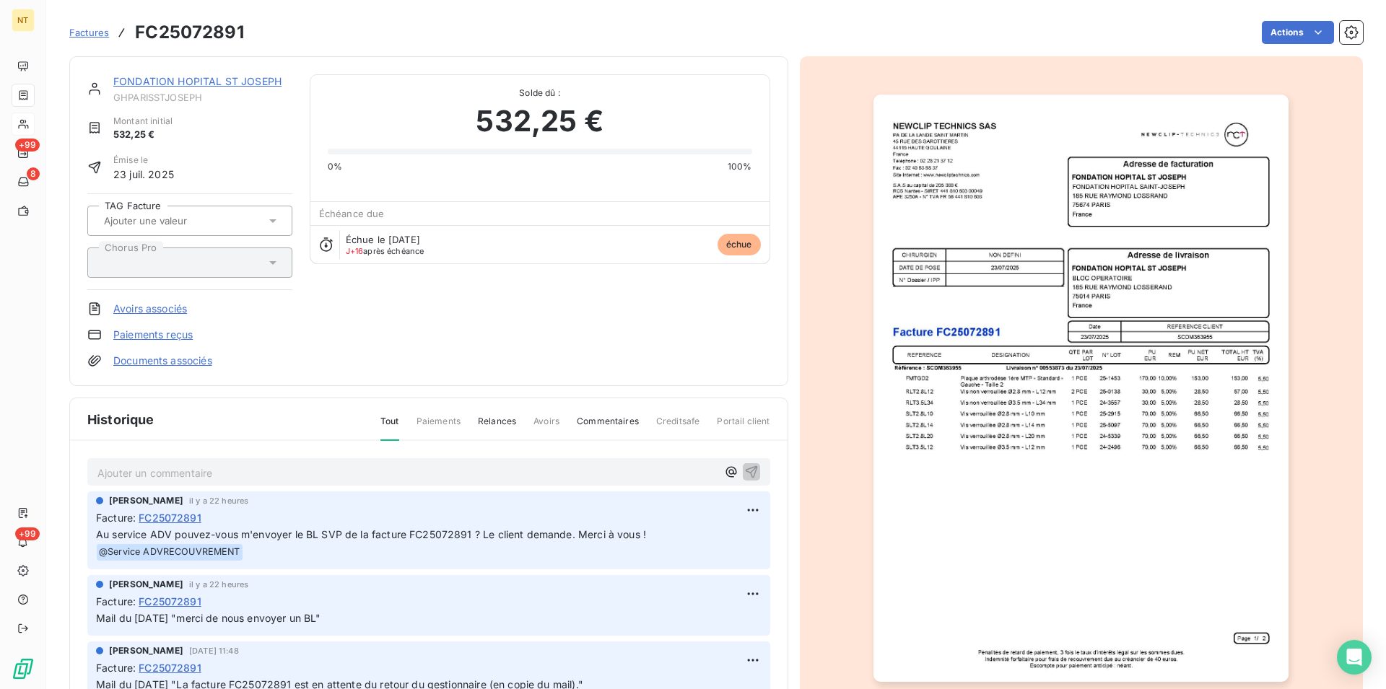
click at [210, 79] on link "FONDATION HOPITAL ST JOSEPH" at bounding box center [197, 81] width 168 height 12
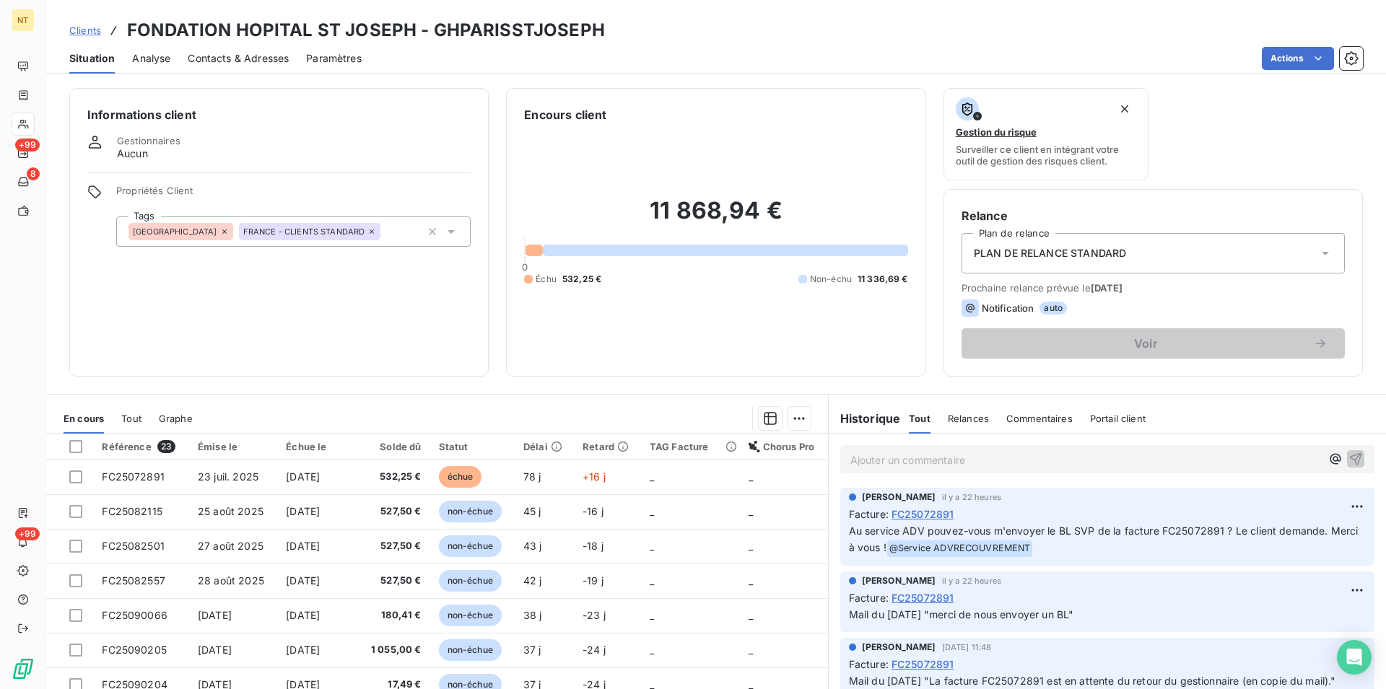
click at [250, 53] on span "Contacts & Adresses" at bounding box center [238, 58] width 101 height 14
